Goal: Information Seeking & Learning: Learn about a topic

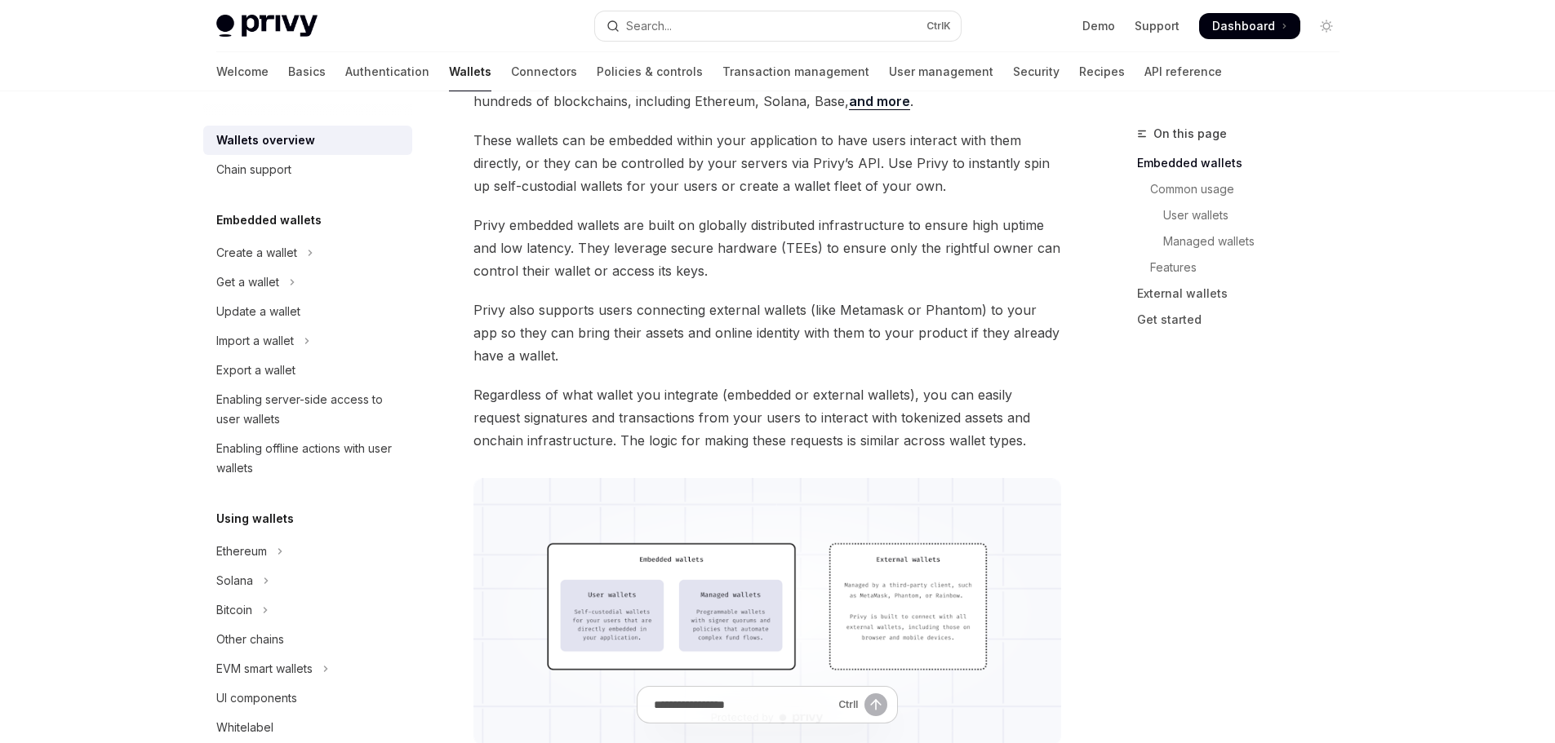
scroll to position [163, 0]
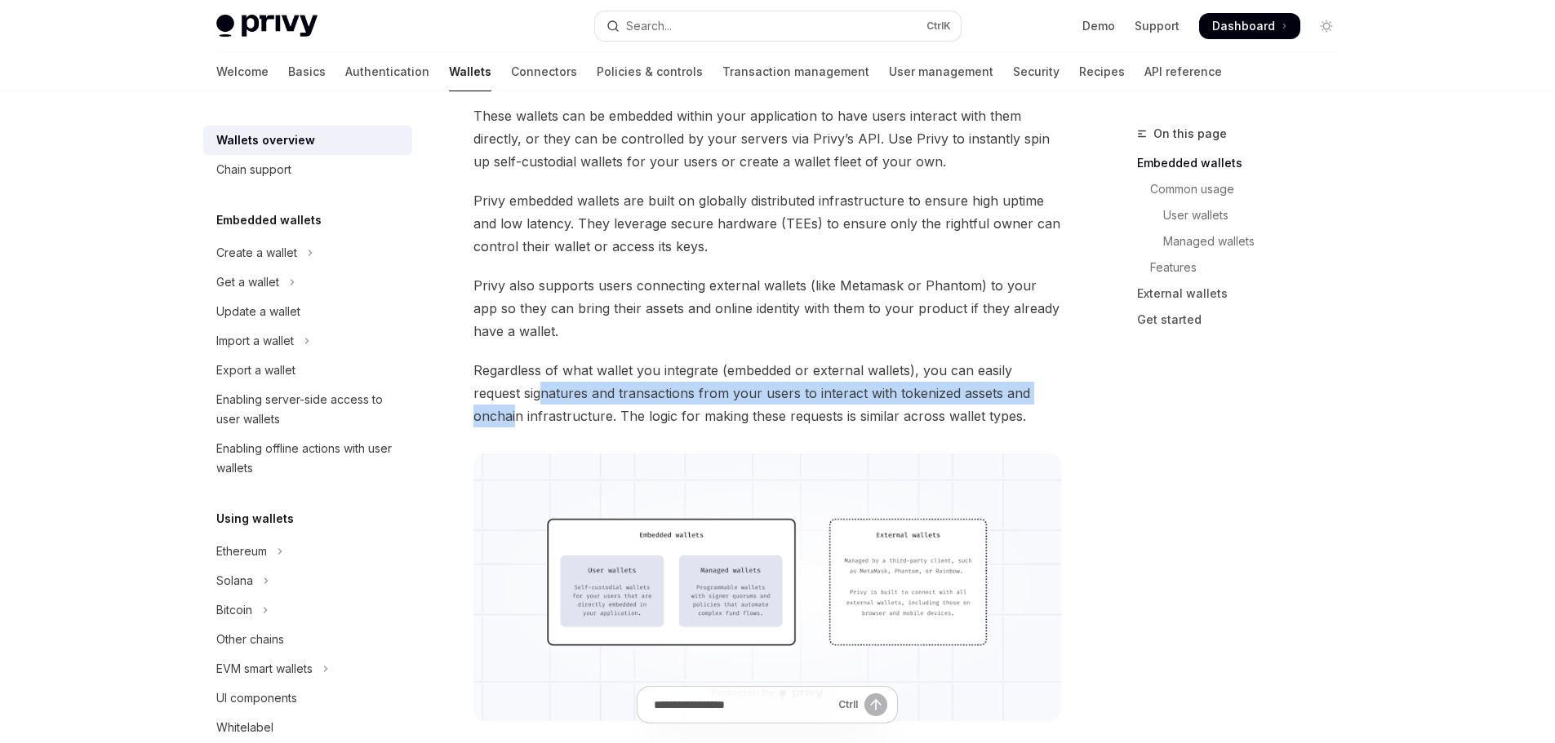
drag, startPoint x: 491, startPoint y: 388, endPoint x: 1020, endPoint y: 401, distance: 529.0
click at [1020, 401] on span "Regardless of what wallet you integrate (embedded or external wallets), you can…" at bounding box center [767, 393] width 588 height 69
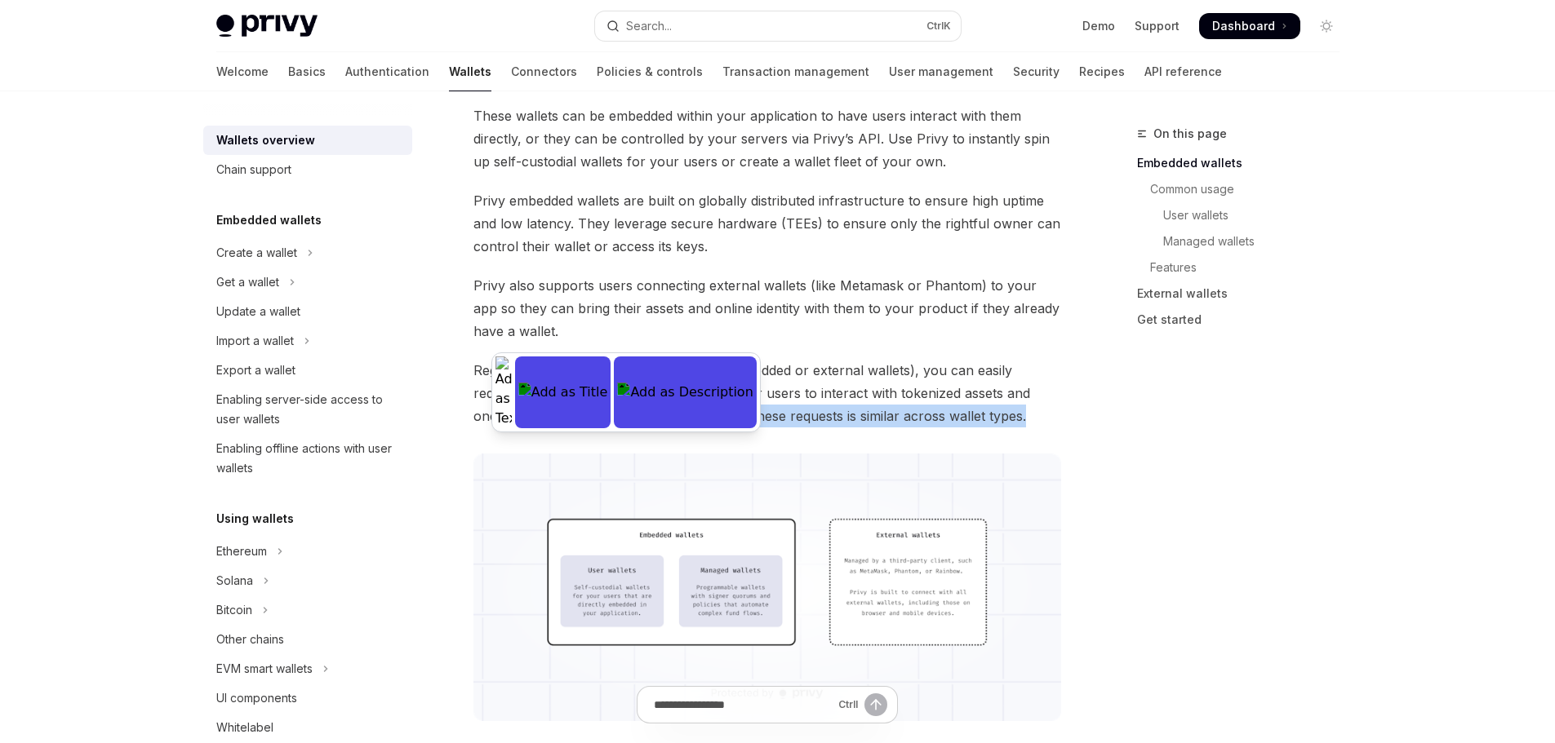
drag, startPoint x: 544, startPoint y: 416, endPoint x: 1006, endPoint y: 417, distance: 462.7
click at [1004, 416] on span "Regardless of what wallet you integrate (embedded or external wallets), you can…" at bounding box center [767, 393] width 588 height 69
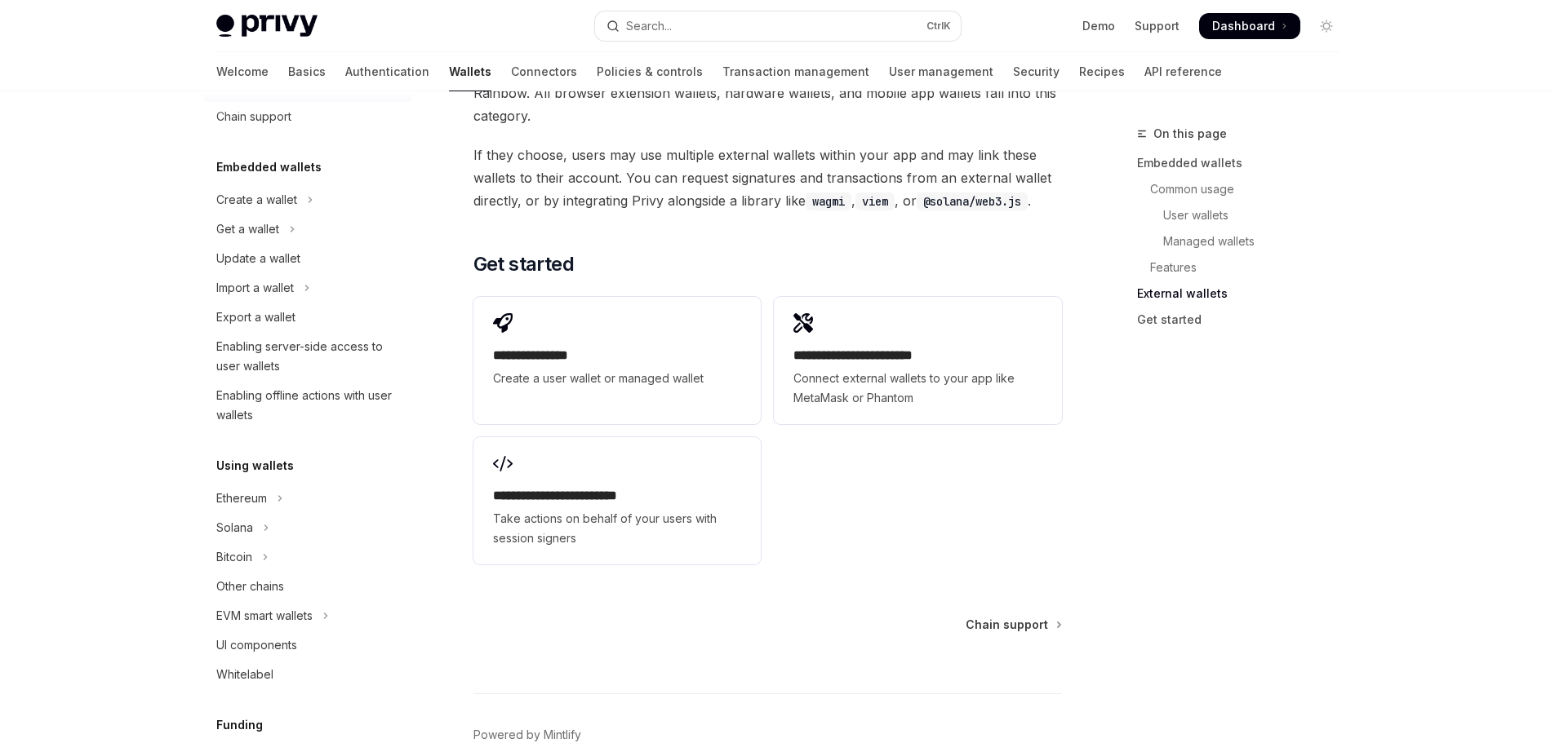
scroll to position [82, 0]
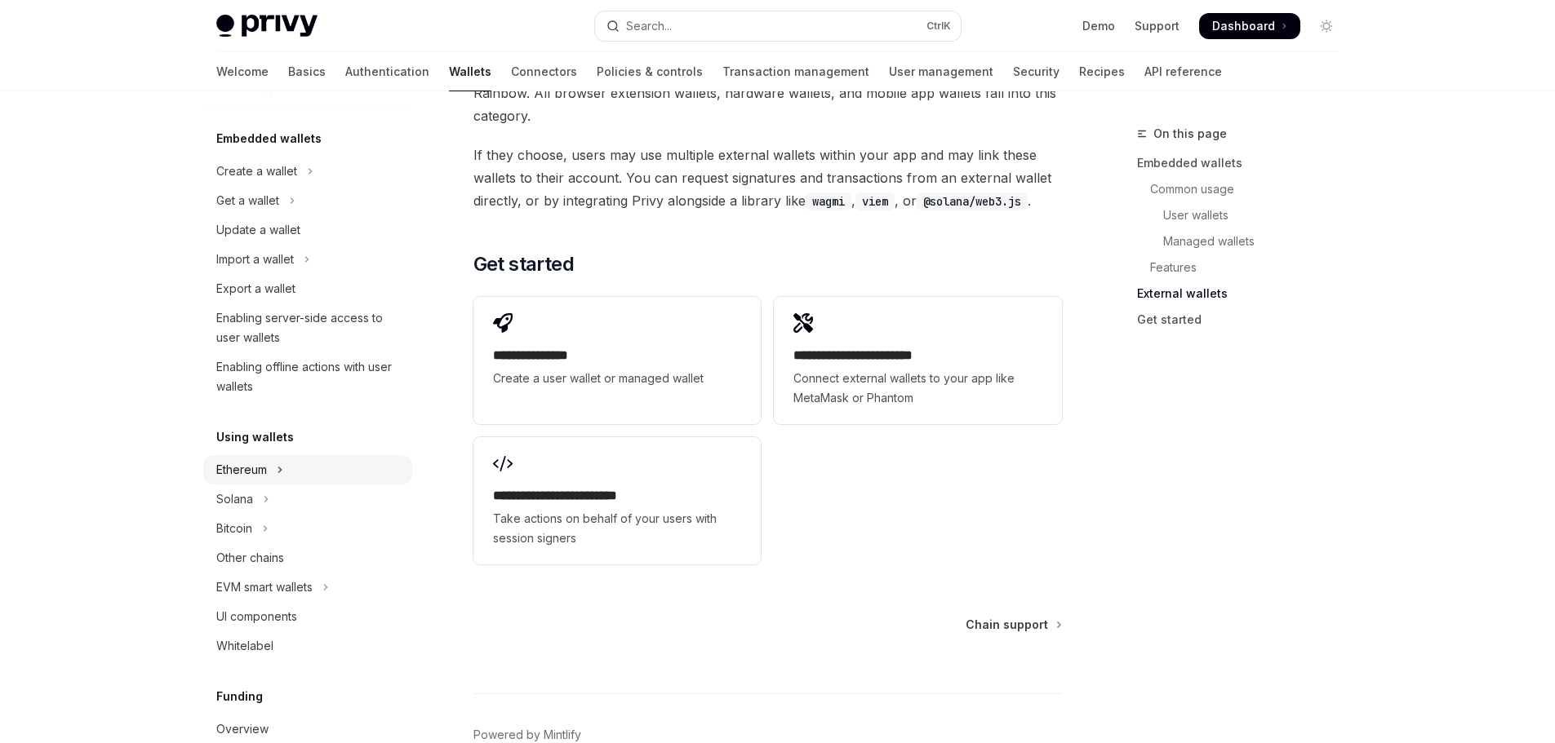
click at [277, 464] on icon "Toggle Ethereum section" at bounding box center [280, 470] width 7 height 20
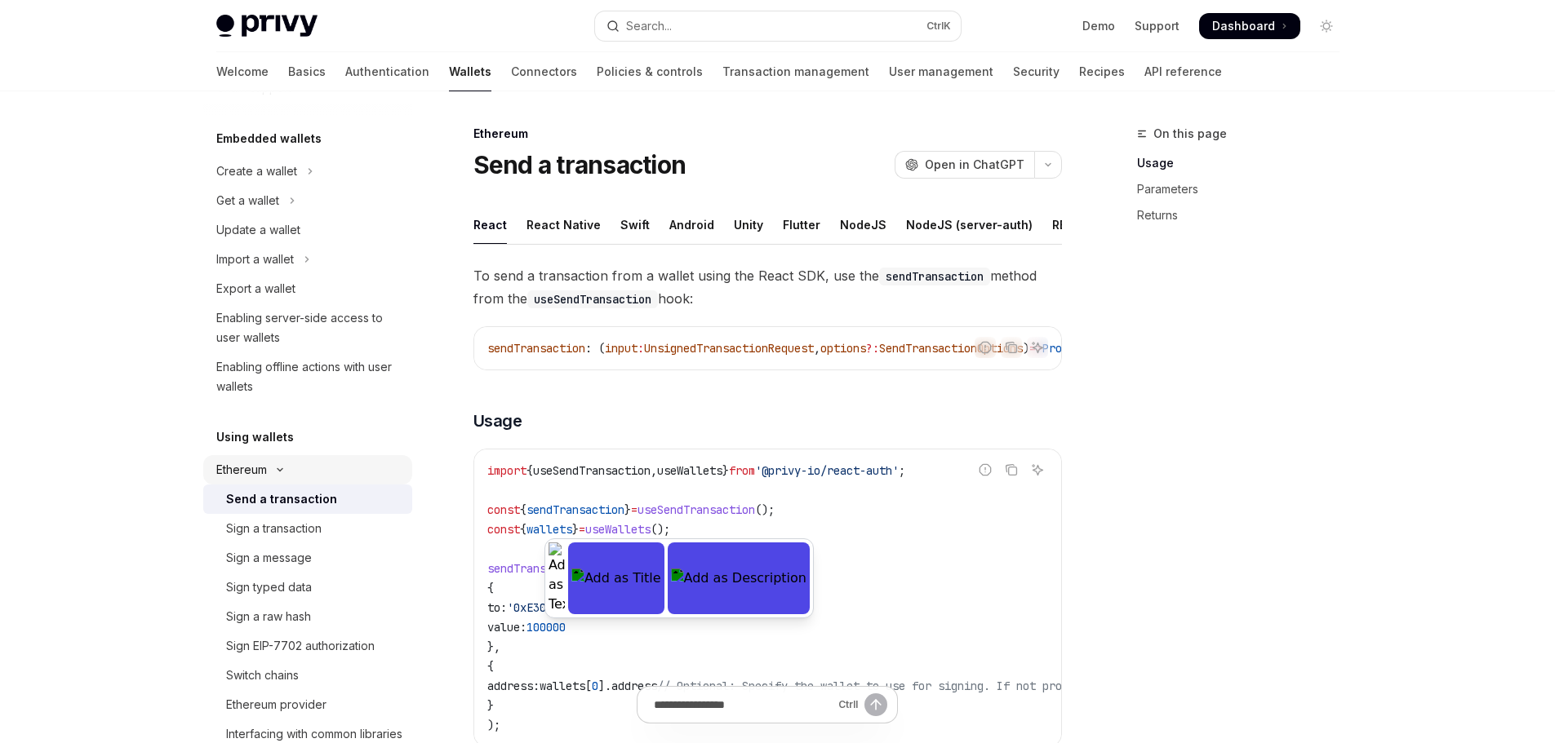
click at [277, 464] on button "Ethereum" at bounding box center [307, 469] width 209 height 29
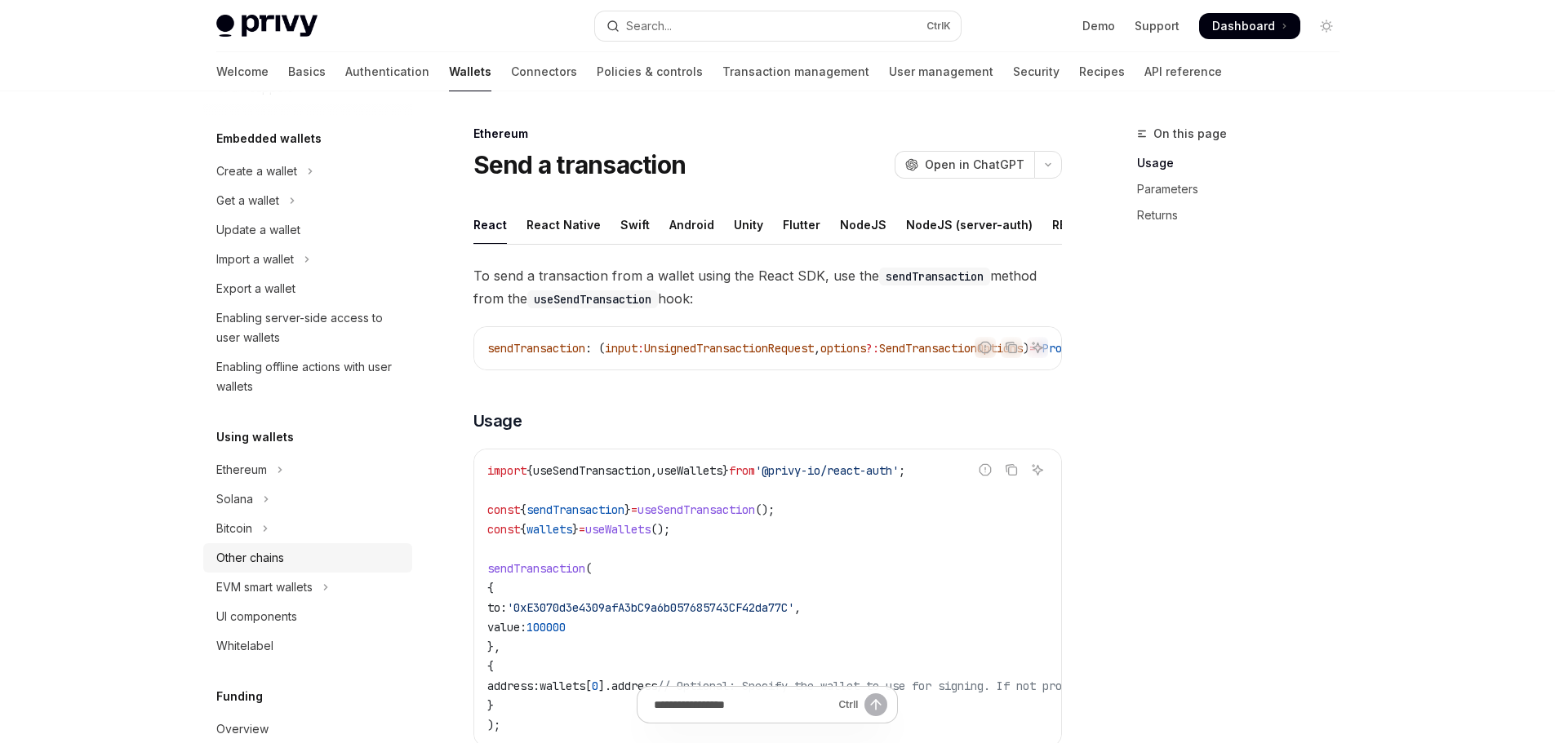
click at [283, 553] on div "Other chains" at bounding box center [250, 558] width 68 height 20
type textarea "*"
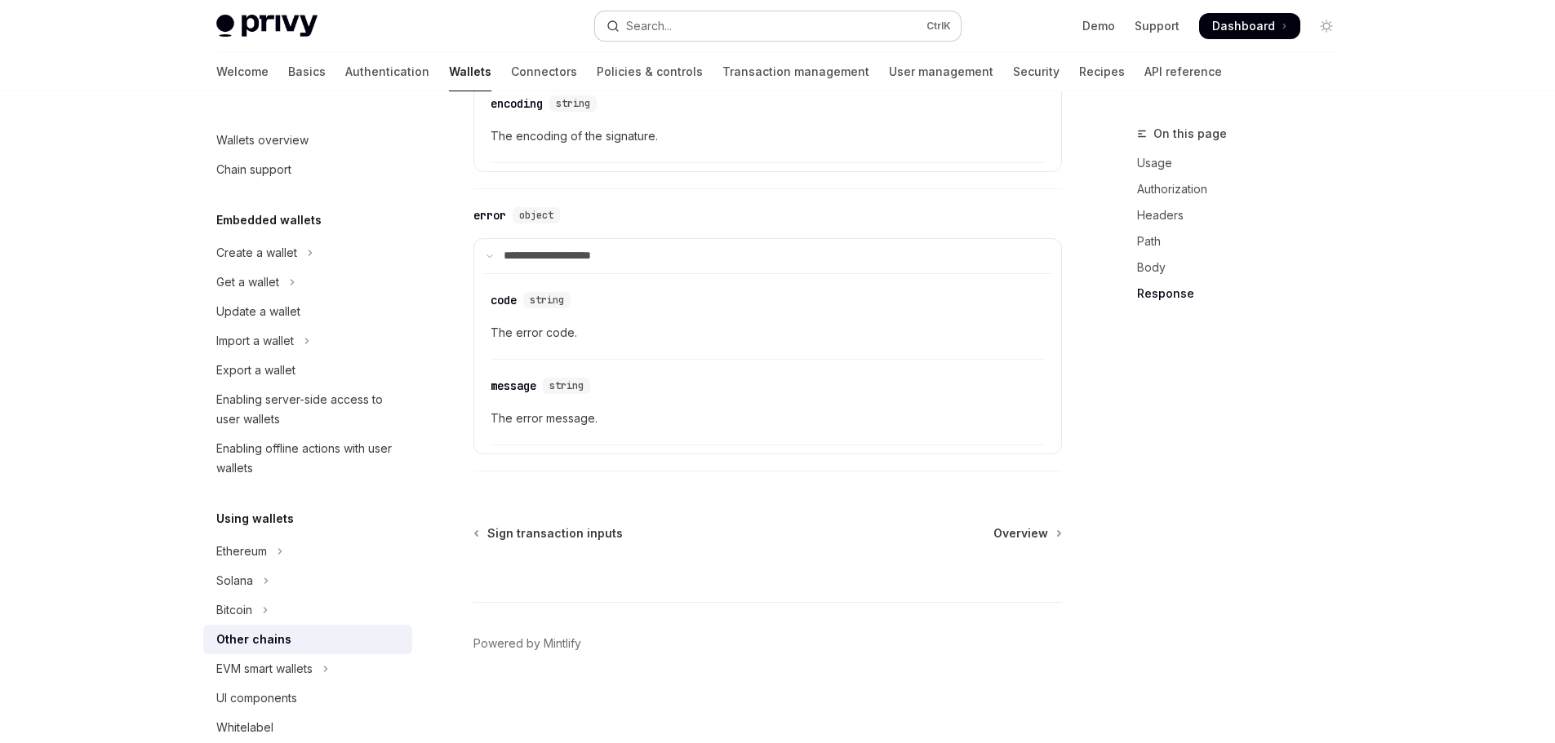
click at [663, 11] on button "Search... Ctrl K" at bounding box center [778, 25] width 366 height 29
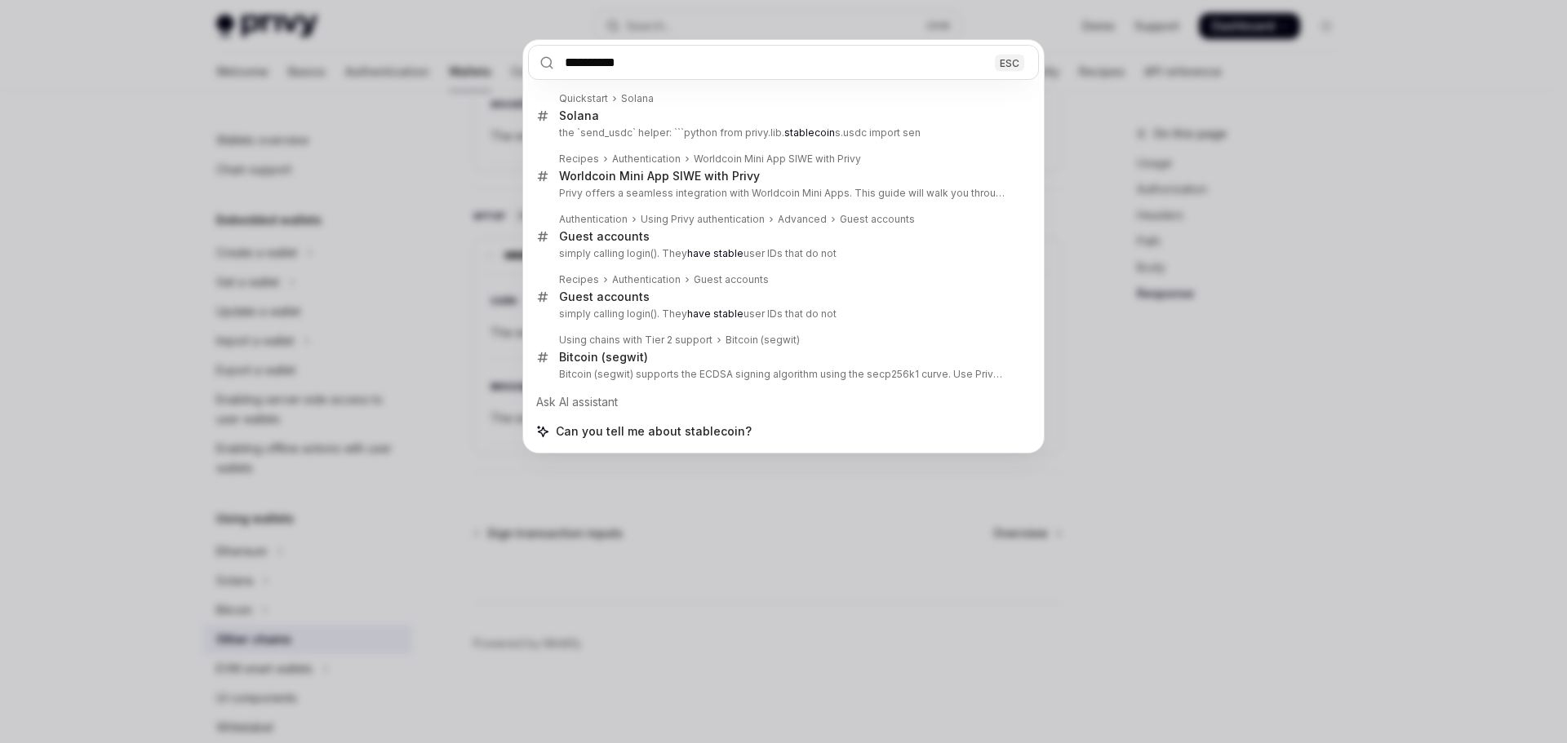
type input "**********"
